Goal: Information Seeking & Learning: Learn about a topic

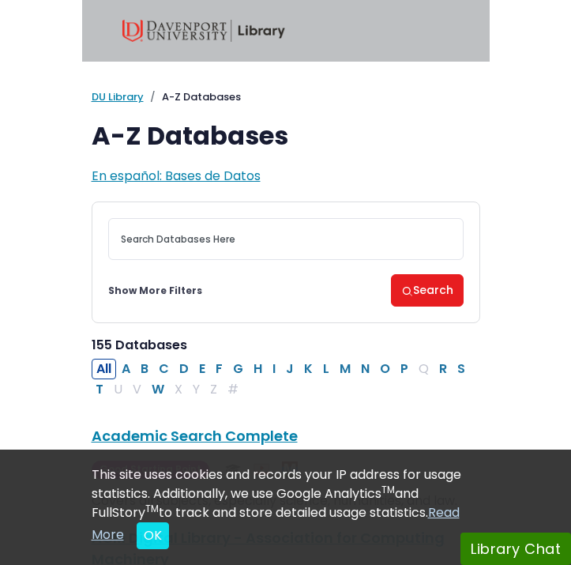
select select "Database Subject Filter"
click at [156, 290] on link "Show More Filters" at bounding box center [155, 290] width 94 height 14
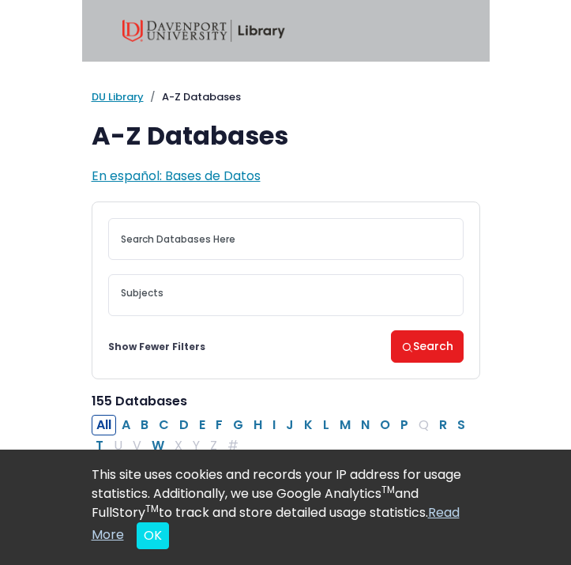
click at [171, 298] on textarea "Search" at bounding box center [286, 294] width 330 height 13
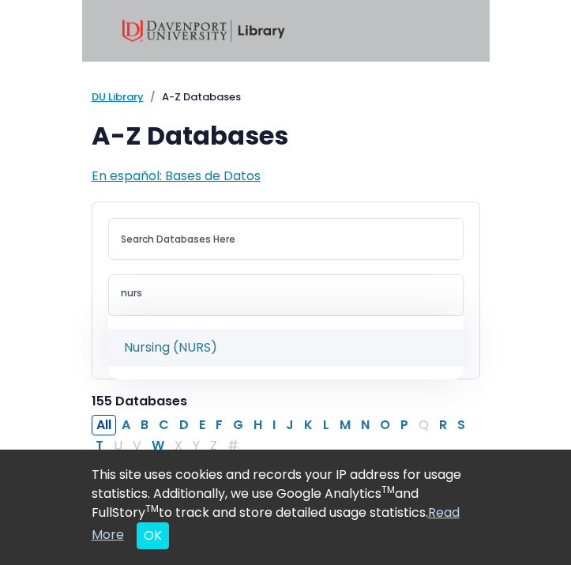
type textarea "nurs"
select select "219076"
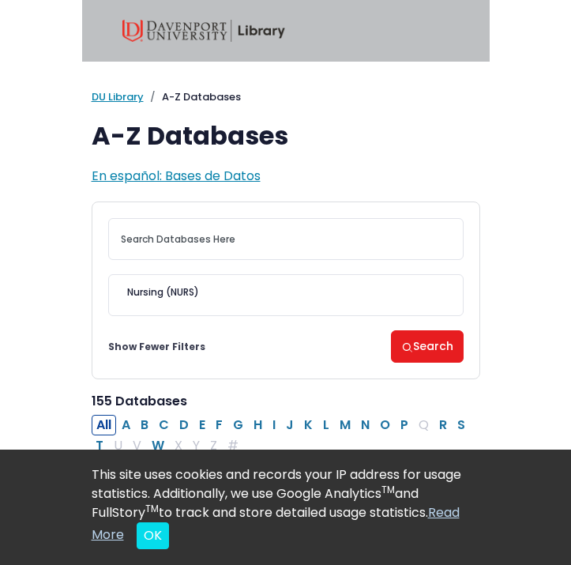
scroll to position [798, 0]
click at [452, 348] on button "Search" at bounding box center [427, 346] width 73 height 32
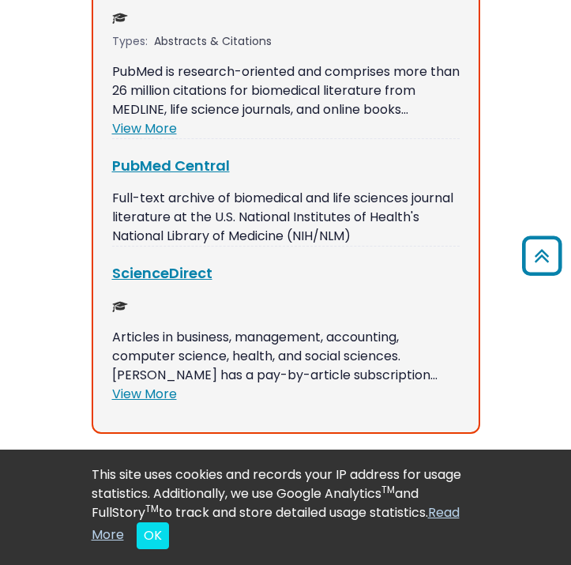
scroll to position [1176, 0]
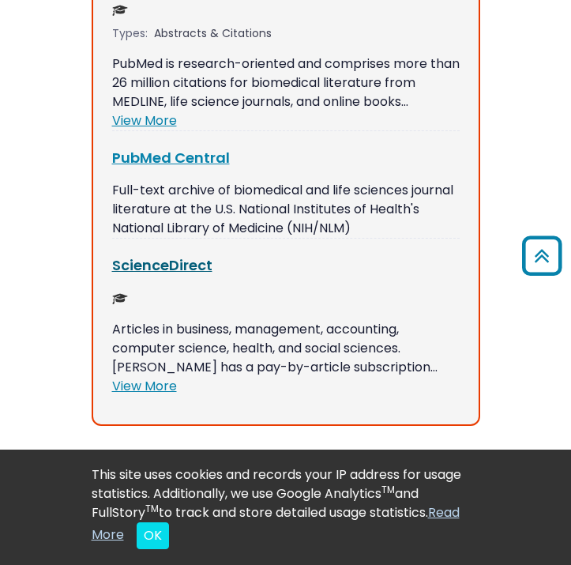
click at [158, 255] on link "ScienceDirect This link opens in a new window" at bounding box center [162, 265] width 100 height 20
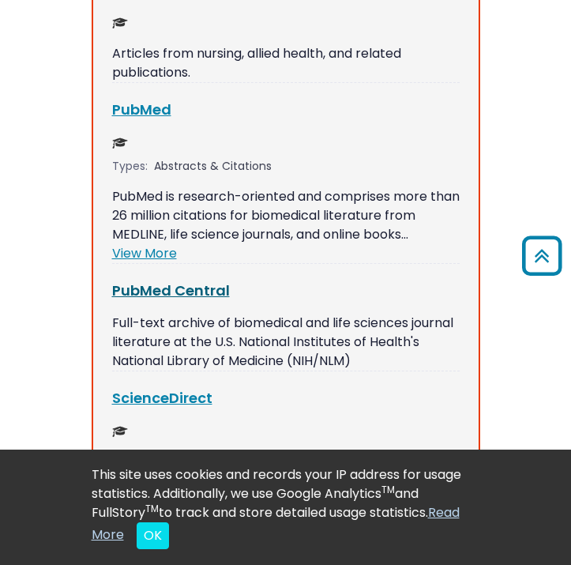
scroll to position [1039, 0]
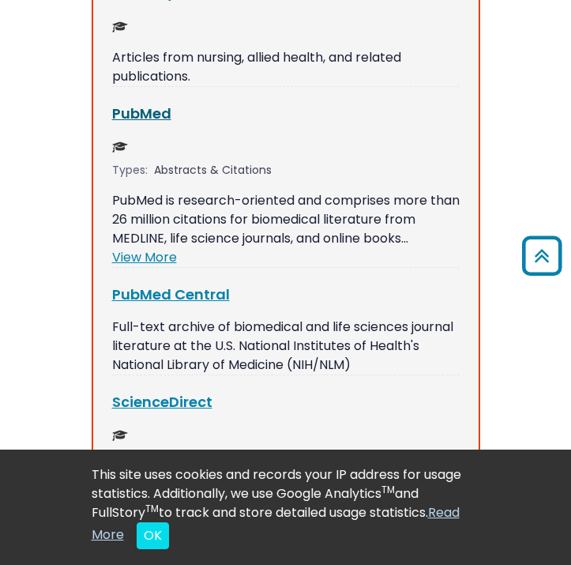
click at [158, 103] on link "PubMed This link opens in a new window" at bounding box center [141, 113] width 59 height 20
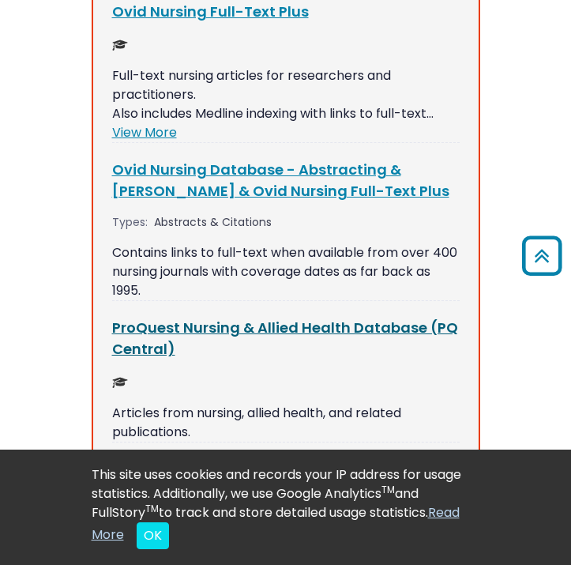
scroll to position [659, 0]
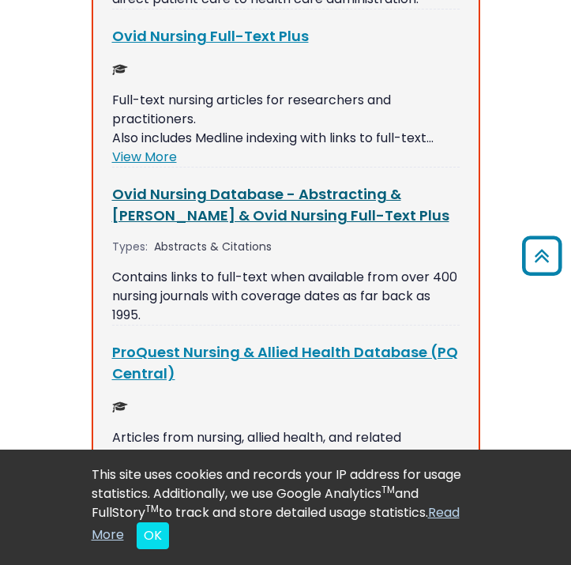
click at [223, 184] on link "Ovid Nursing Database - Abstracting & [PERSON_NAME] & Ovid Nursing Full-Text Pl…" at bounding box center [280, 204] width 337 height 41
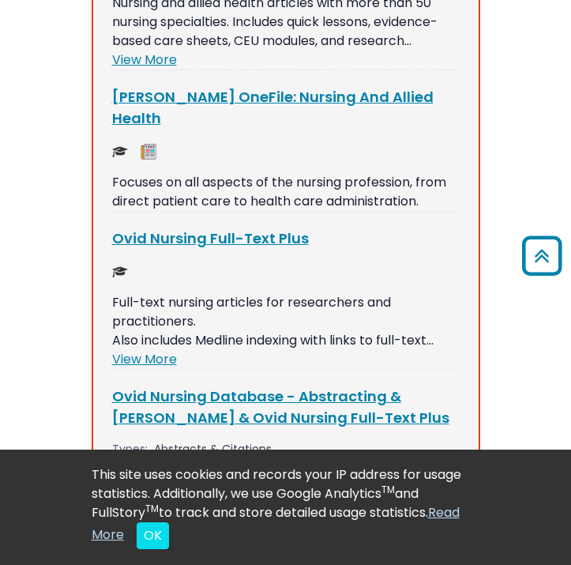
scroll to position [351, 0]
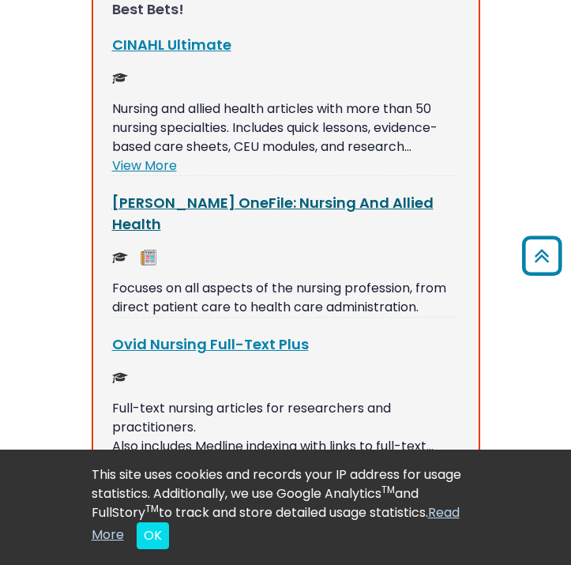
click at [246, 193] on link "[PERSON_NAME] OneFile: Nursing And Allied Health This link opens in a new window" at bounding box center [272, 213] width 321 height 41
